Goal: Contribute content

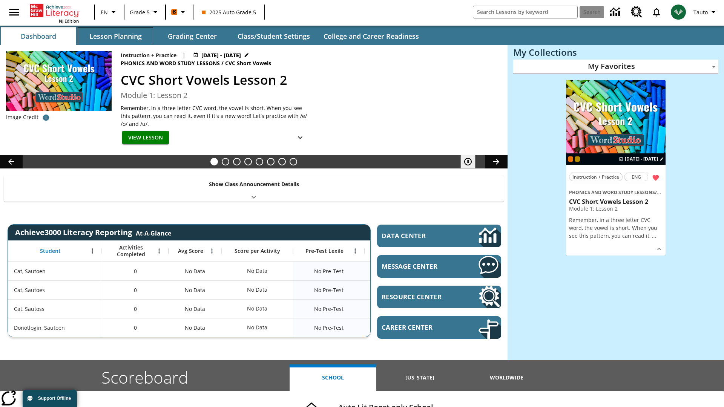
click at [115, 36] on button "Lesson Planning" at bounding box center [115, 36] width 75 height 18
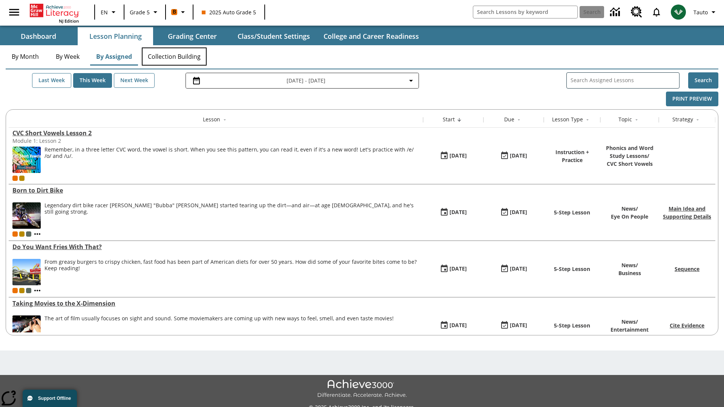
click at [174, 57] on button "Collection Building" at bounding box center [174, 56] width 65 height 18
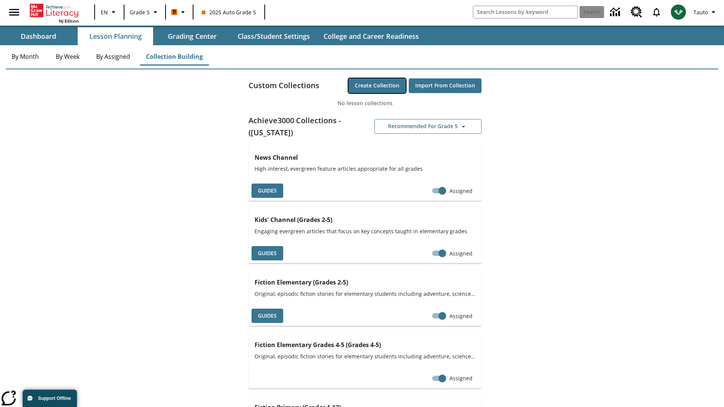
click at [377, 86] on button "Create Collection" at bounding box center [376, 85] width 57 height 15
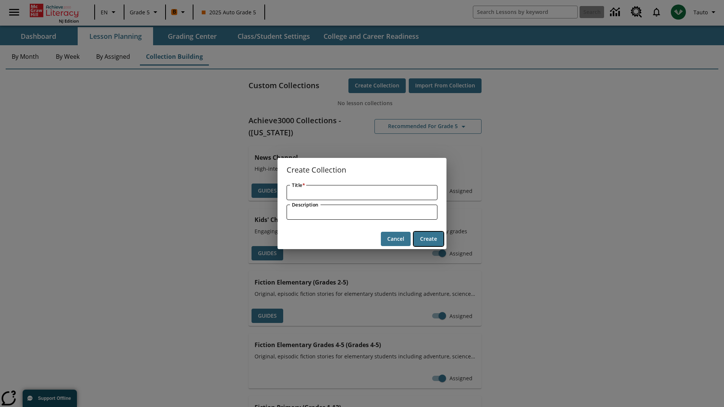
click at [428, 239] on button "Create" at bounding box center [428, 239] width 30 height 15
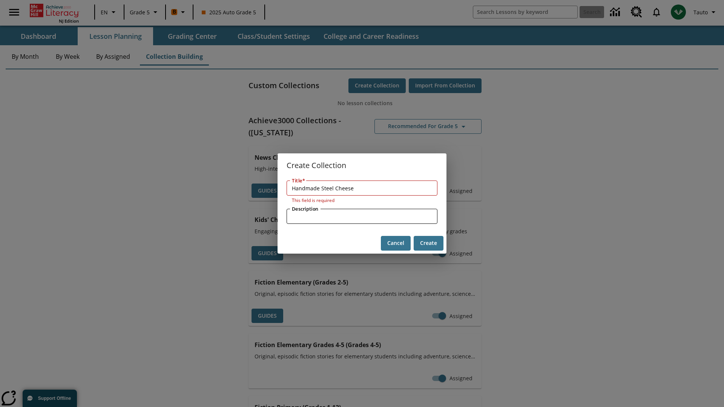
type input "Handmade Steel Cheese"
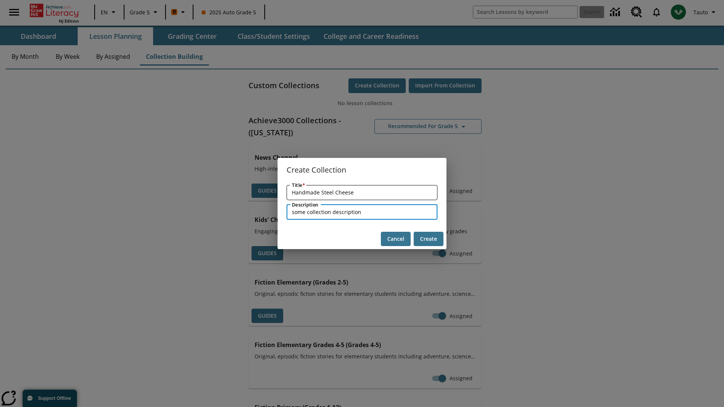
type input "some collection description"
click at [428, 239] on button "Create" at bounding box center [428, 239] width 30 height 15
